Goal: Task Accomplishment & Management: Complete application form

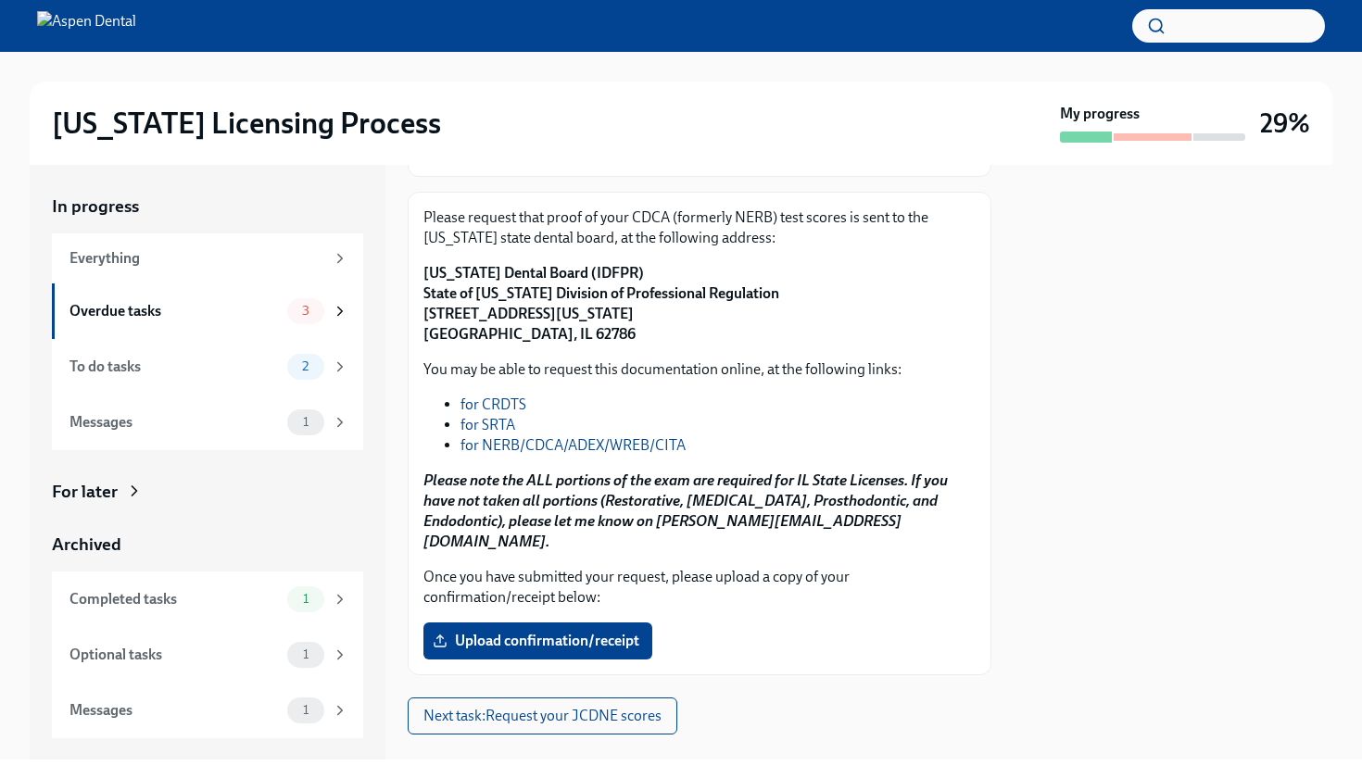
scroll to position [250, 0]
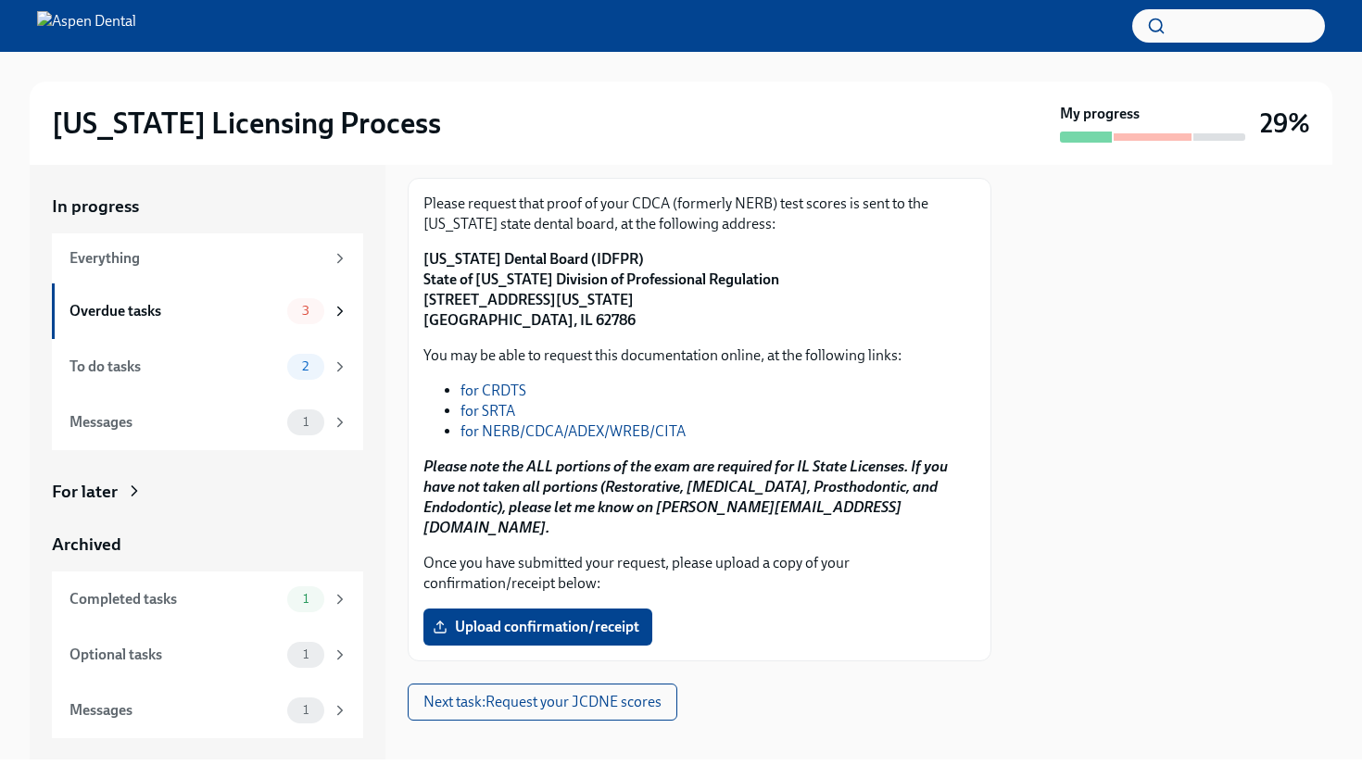
drag, startPoint x: 930, startPoint y: 544, endPoint x: 946, endPoint y: 656, distance: 113.2
click at [942, 665] on div "Request proof of your CDCA (formerly NERB) test scores Overdue Due a day ago Yo…" at bounding box center [700, 332] width 584 height 776
click at [500, 618] on span "Upload confirmation/receipt" at bounding box center [537, 627] width 203 height 19
click at [0, 0] on input "Upload confirmation/receipt" at bounding box center [0, 0] width 0 height 0
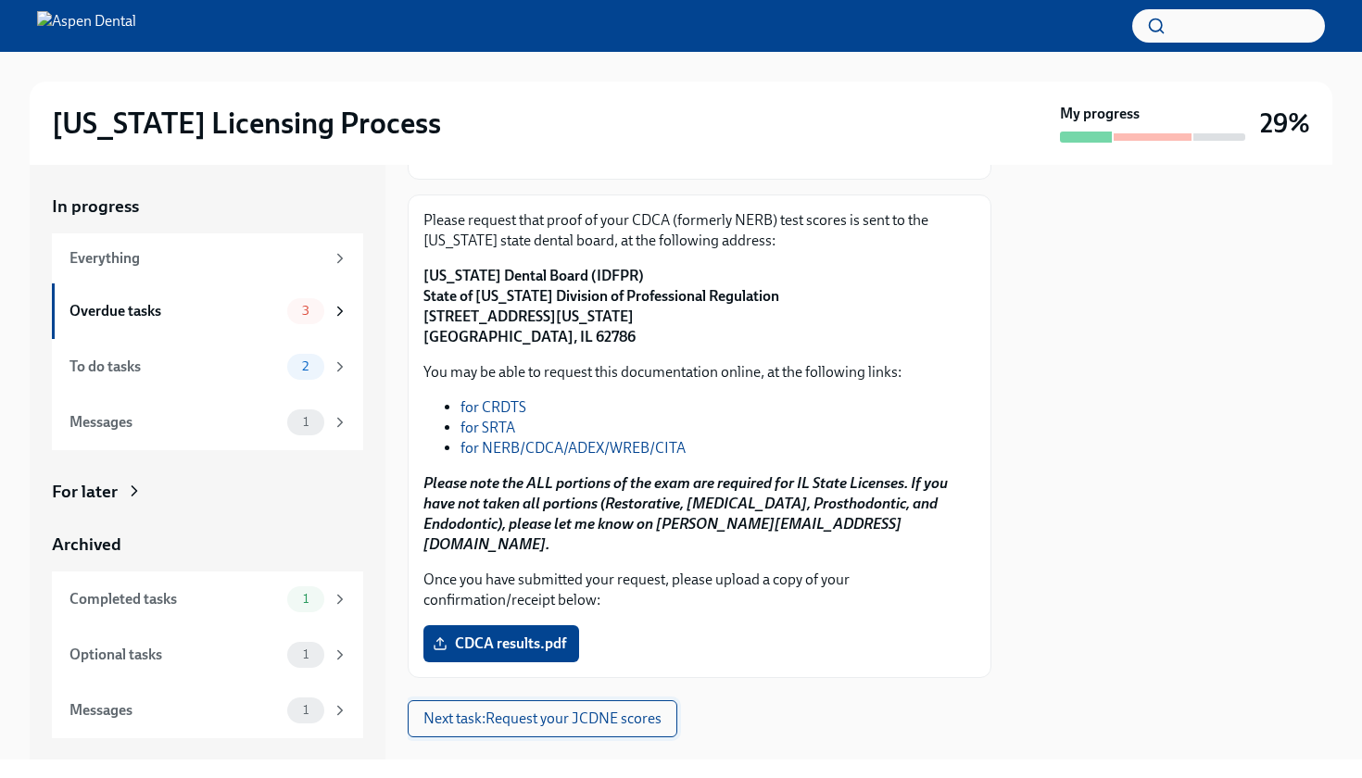
click at [639, 710] on span "Next task : Request your JCDNE scores" at bounding box center [542, 719] width 238 height 19
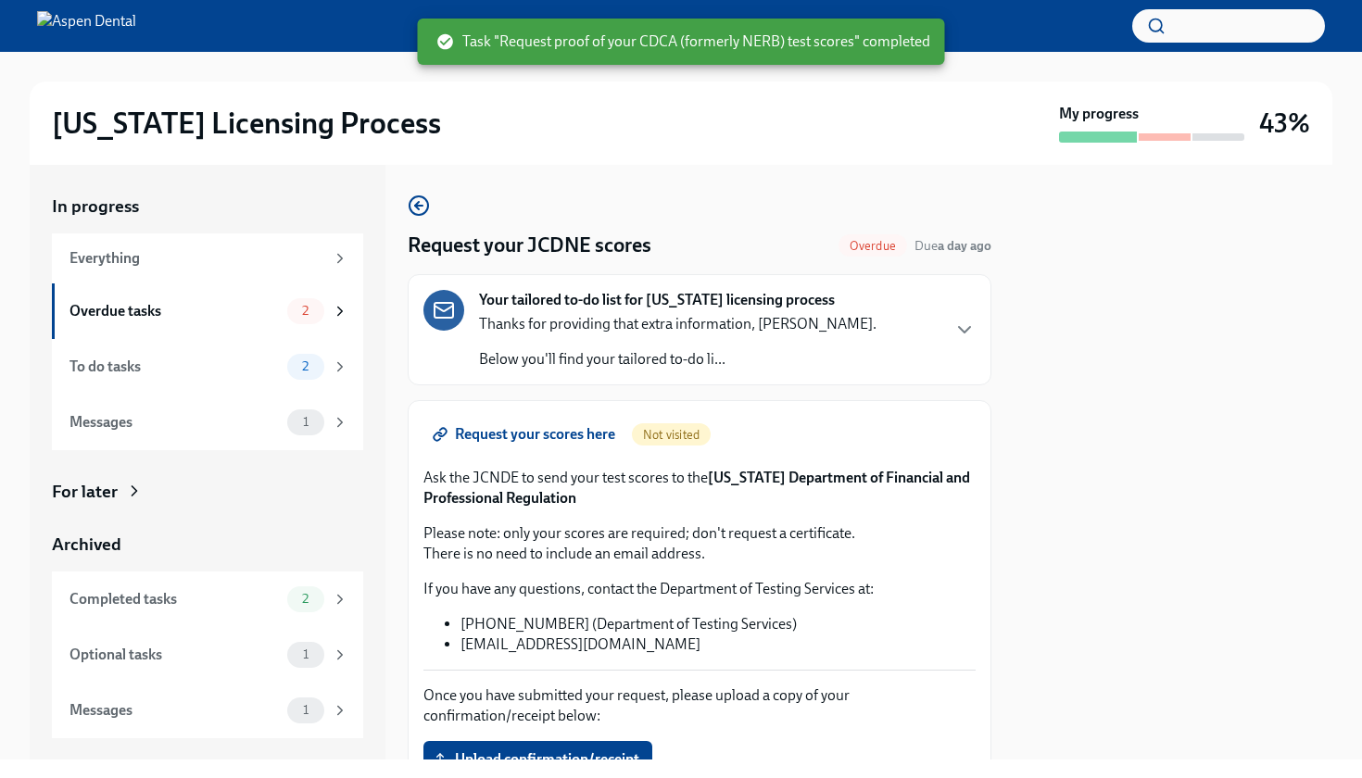
drag, startPoint x: 1164, startPoint y: 484, endPoint x: 1137, endPoint y: 774, distance: 291.2
click at [1135, 775] on div "[US_STATE] Licensing Process My progress 43% In progress Everything Overdue tas…" at bounding box center [681, 389] width 1362 height 778
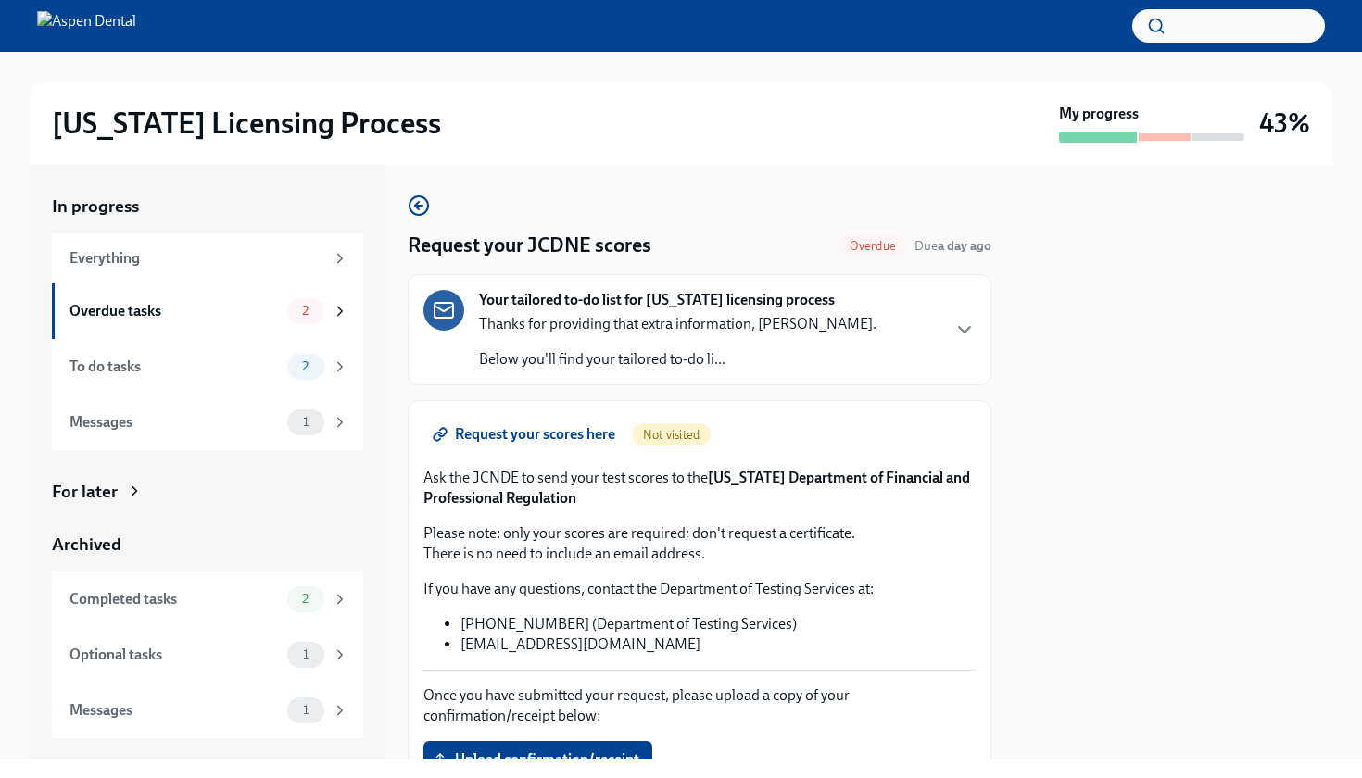
click at [1107, 597] on div at bounding box center [1172, 462] width 319 height 595
drag, startPoint x: 1059, startPoint y: 593, endPoint x: 1026, endPoint y: 777, distance: 187.3
click at [1026, 777] on div "[US_STATE] Licensing Process My progress 43% In progress Everything Overdue tas…" at bounding box center [681, 389] width 1362 height 778
click at [608, 748] on label "Upload confirmation/receipt" at bounding box center [537, 759] width 229 height 37
click at [0, 0] on input "Upload confirmation/receipt" at bounding box center [0, 0] width 0 height 0
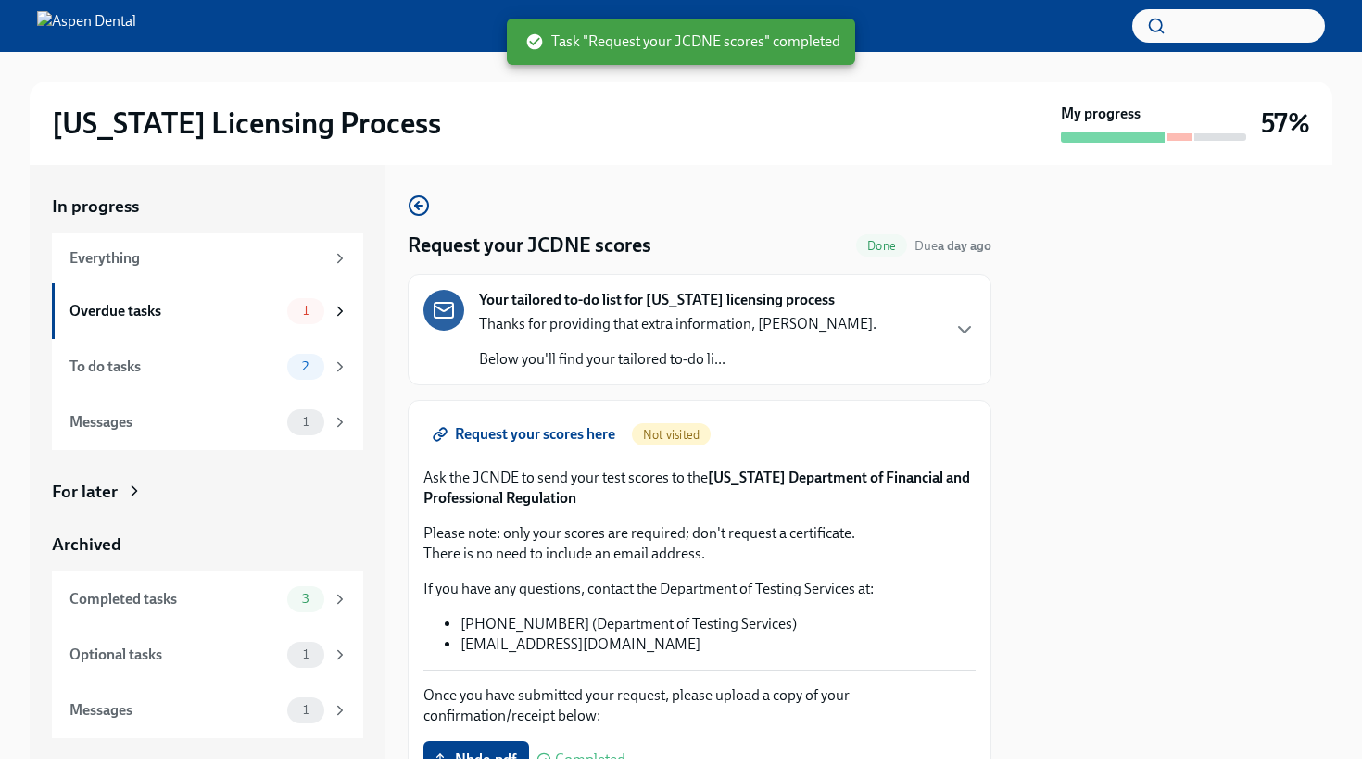
drag, startPoint x: 1011, startPoint y: 488, endPoint x: 990, endPoint y: 770, distance: 282.4
click at [990, 770] on div "[US_STATE] Licensing Process My progress 57% In progress Everything Overdue tas…" at bounding box center [681, 389] width 1362 height 778
click at [1071, 587] on div at bounding box center [1172, 462] width 319 height 595
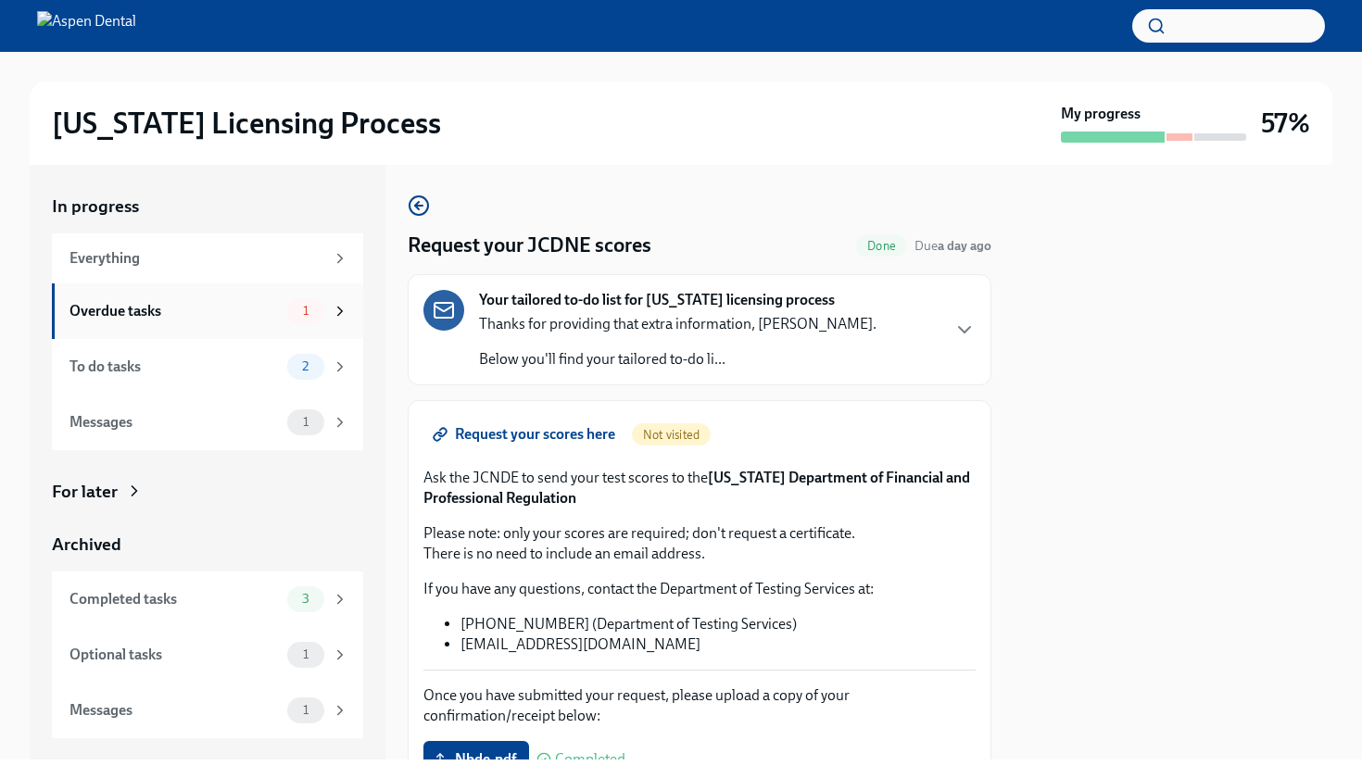
click at [297, 305] on span "1" at bounding box center [306, 311] width 28 height 14
